Goal: Task Accomplishment & Management: Manage account settings

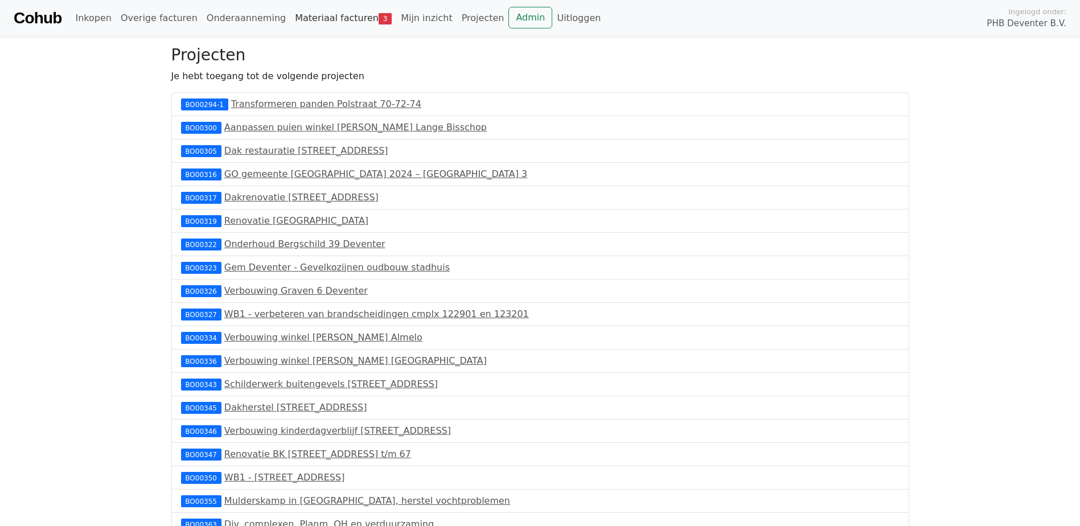
click at [379, 19] on span "3" at bounding box center [385, 18] width 13 height 11
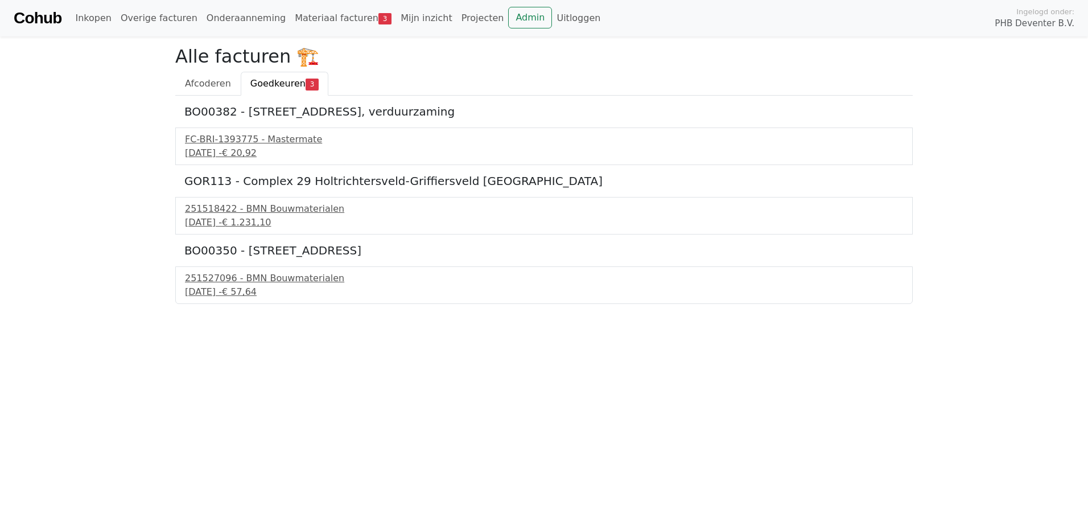
click at [269, 83] on span "Goedkeuren" at bounding box center [277, 83] width 55 height 11
click at [211, 83] on span "Afcoderen" at bounding box center [208, 83] width 46 height 11
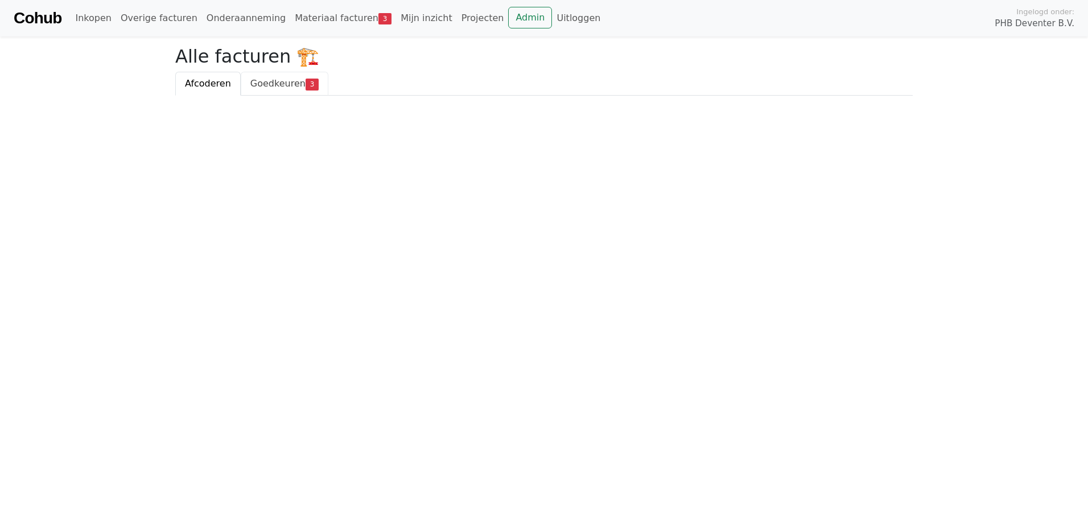
click at [258, 84] on span "Goedkeuren" at bounding box center [277, 83] width 55 height 11
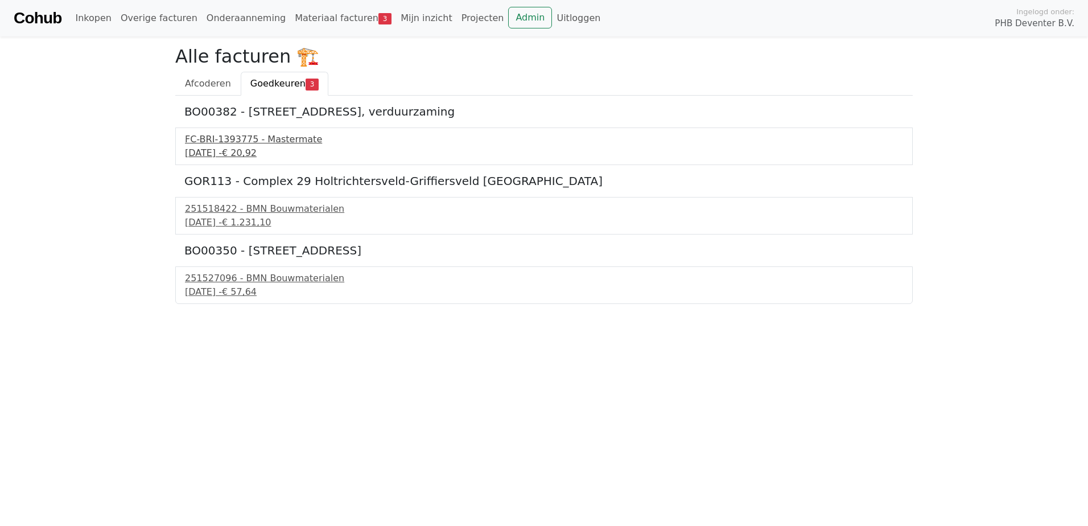
click at [249, 145] on div "FC-BRI-1393775 - Mastermate" at bounding box center [544, 140] width 718 height 14
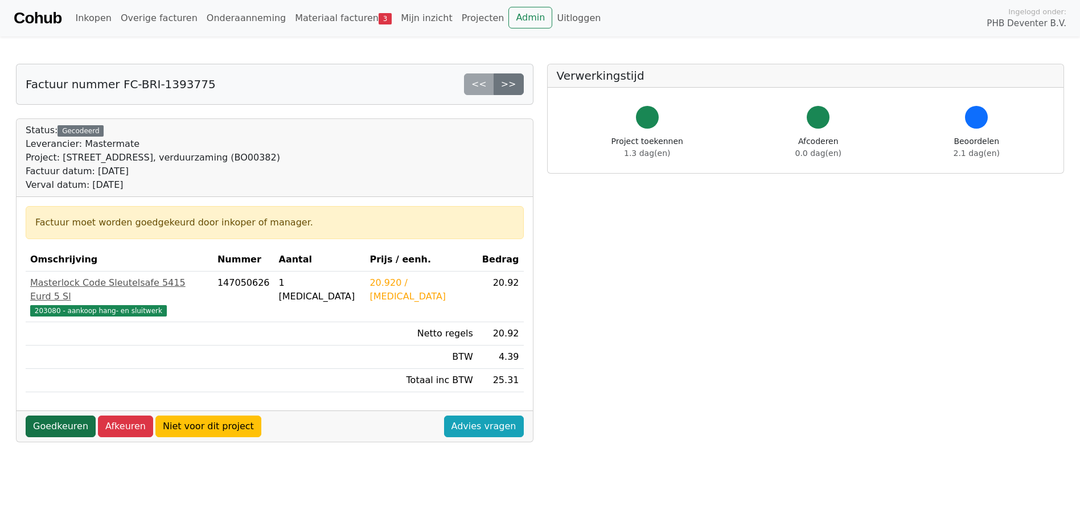
click at [52, 416] on link "Goedkeuren" at bounding box center [61, 427] width 70 height 22
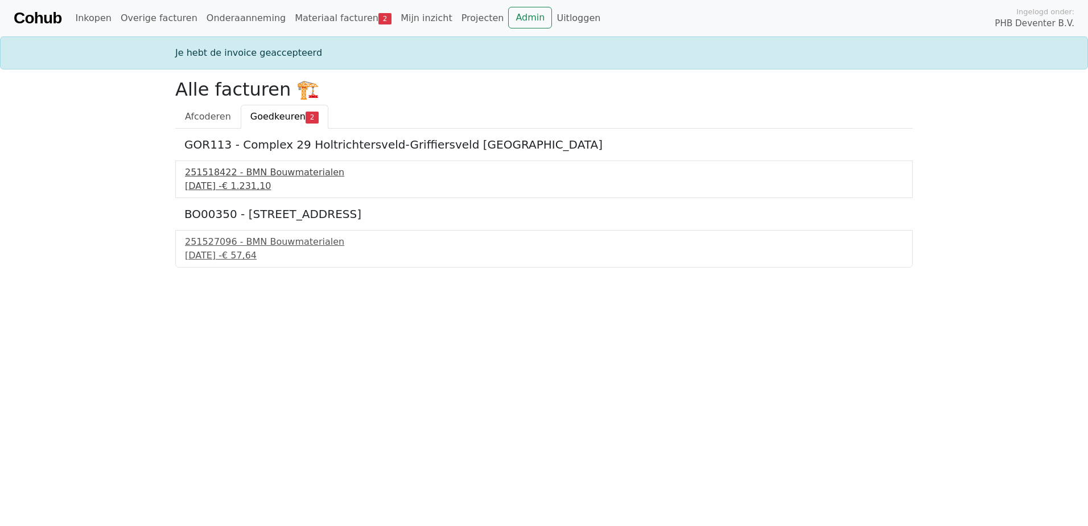
click at [225, 173] on div "251518422 - BMN Bouwmaterialen" at bounding box center [544, 173] width 718 height 14
